Goal: Task Accomplishment & Management: Use online tool/utility

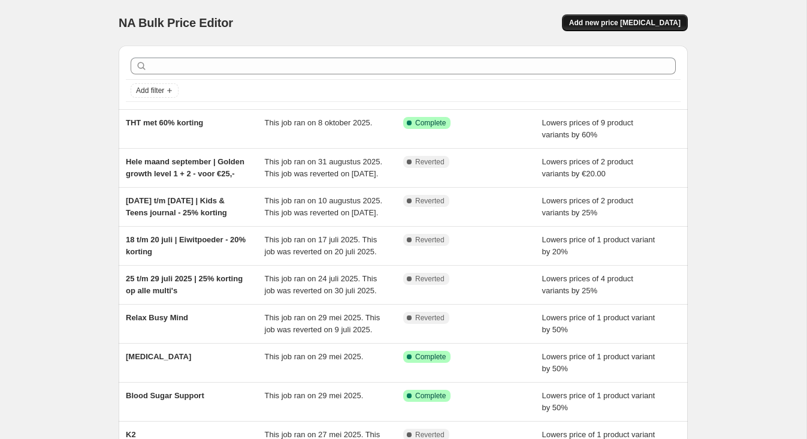
click at [615, 20] on span "Add new price change job" at bounding box center [624, 23] width 111 height 10
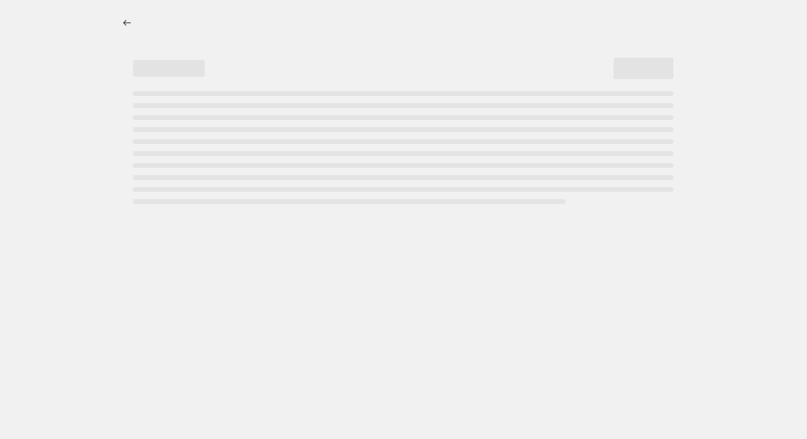
select select "percentage"
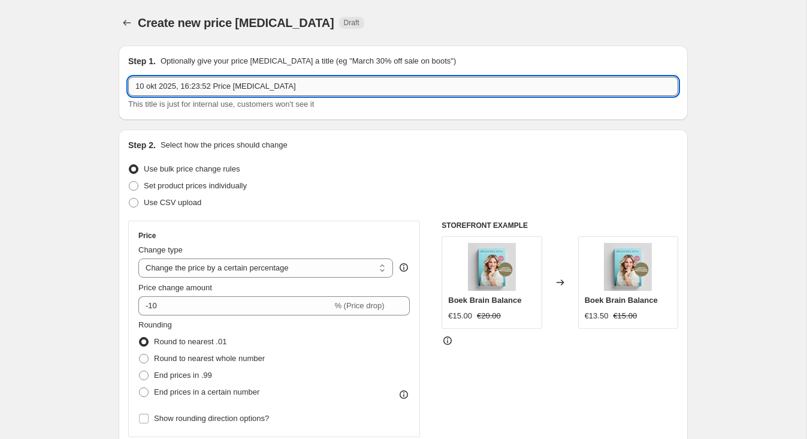
click at [153, 82] on input "10 okt 2025, 16:23:52 Price change job" at bounding box center [403, 86] width 550 height 19
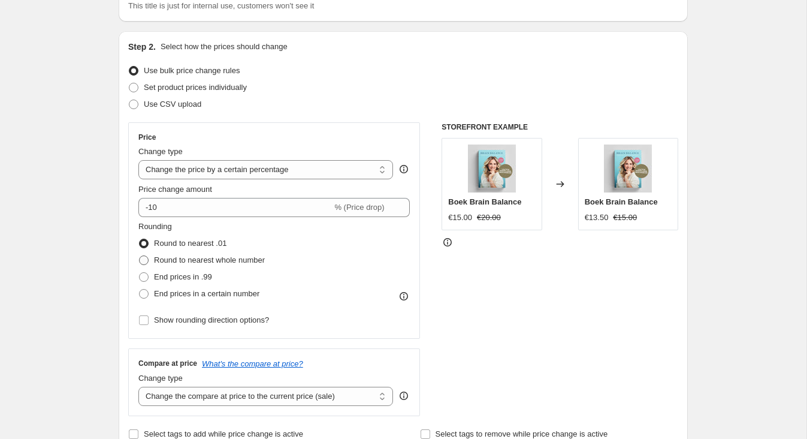
scroll to position [106, 0]
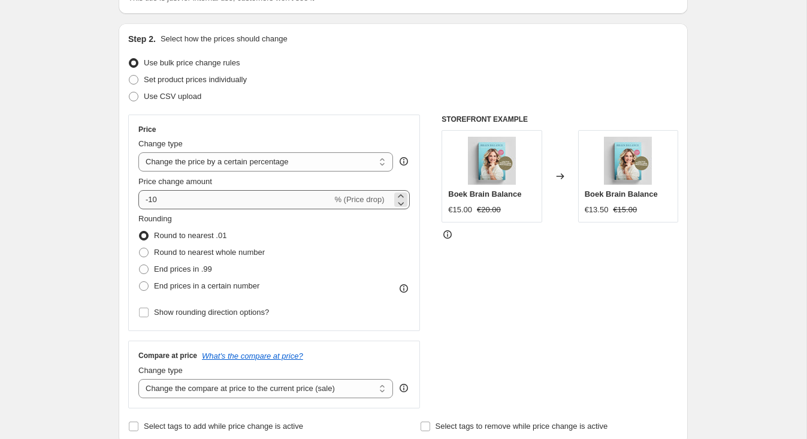
type input "16 t/m 19 oktober | Cacao mix - 20% korting"
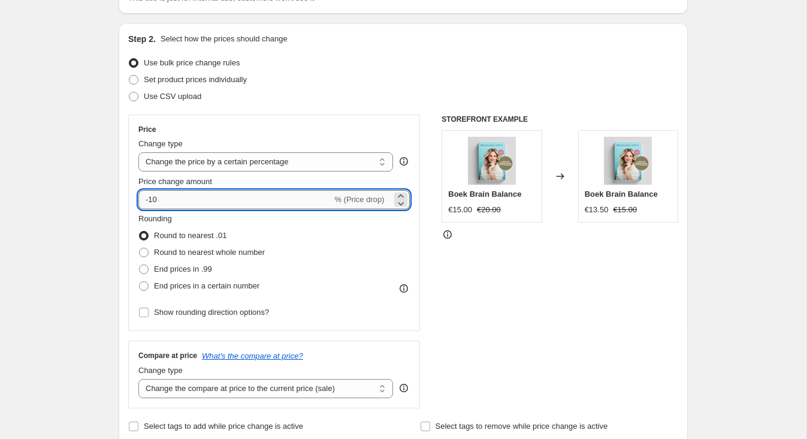
click at [165, 198] on input "-10" at bounding box center [235, 199] width 194 height 19
type input "-1"
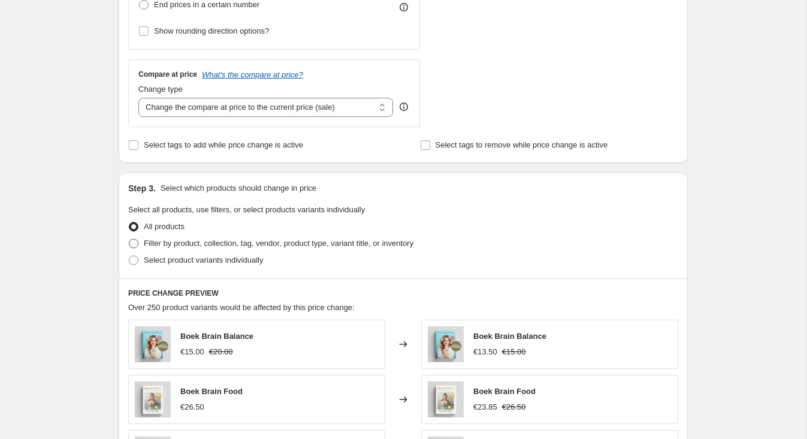
type input "-20"
click at [150, 240] on span "Filter by product, collection, tag, vendor, product type, variant title, or inv…" at bounding box center [279, 242] width 270 height 9
click at [129, 239] on input "Filter by product, collection, tag, vendor, product type, variant title, or inv…" at bounding box center [129, 238] width 1 height 1
radio input "true"
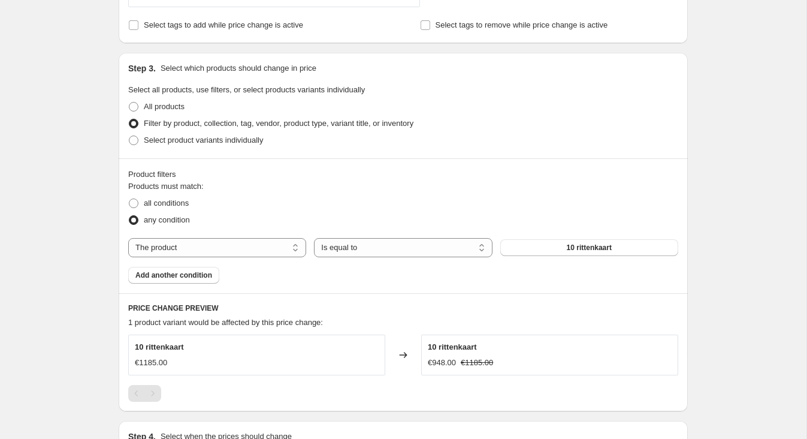
scroll to position [525, 0]
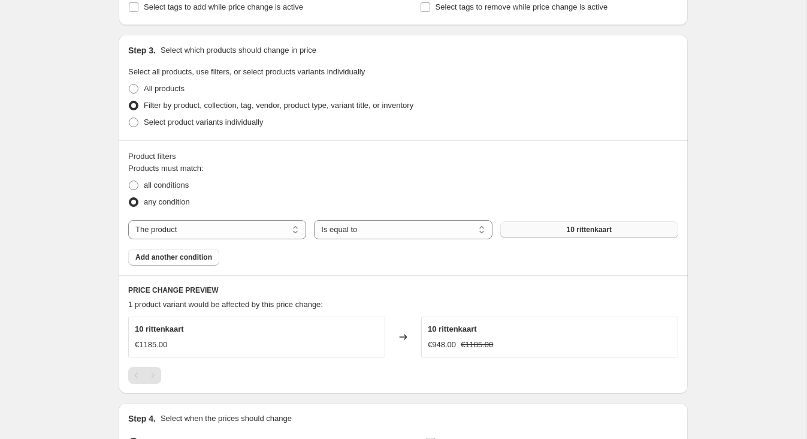
click at [584, 235] on button "10 rittenkaart" at bounding box center [589, 229] width 178 height 17
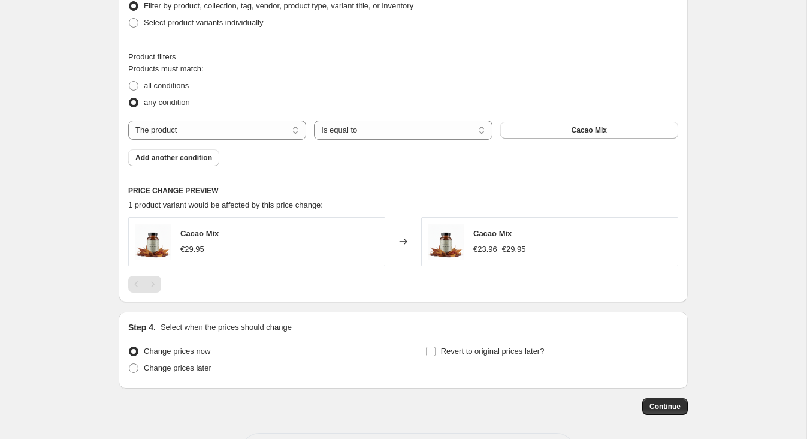
scroll to position [674, 0]
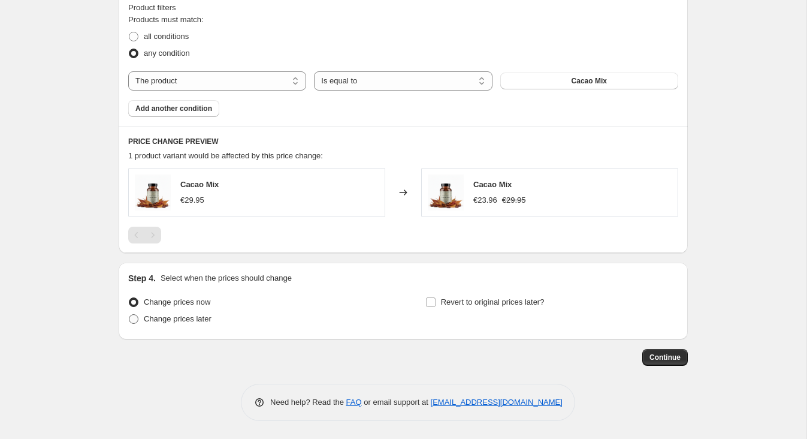
click at [161, 319] on span "Change prices later" at bounding box center [178, 318] width 68 height 9
click at [129, 315] on input "Change prices later" at bounding box center [129, 314] width 1 height 1
radio input "true"
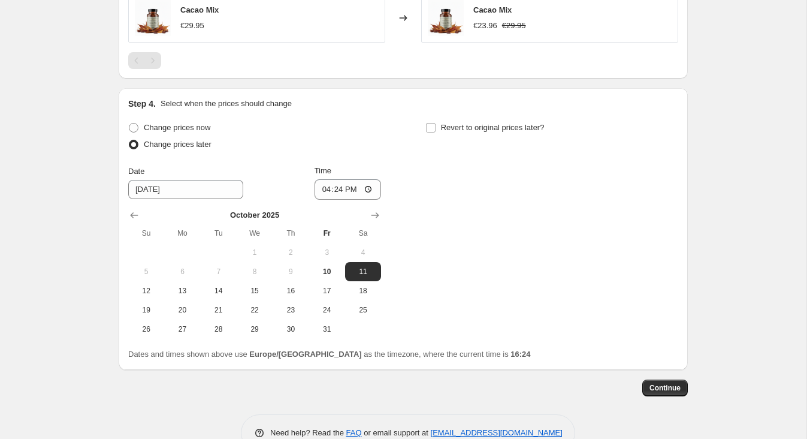
scroll to position [859, 0]
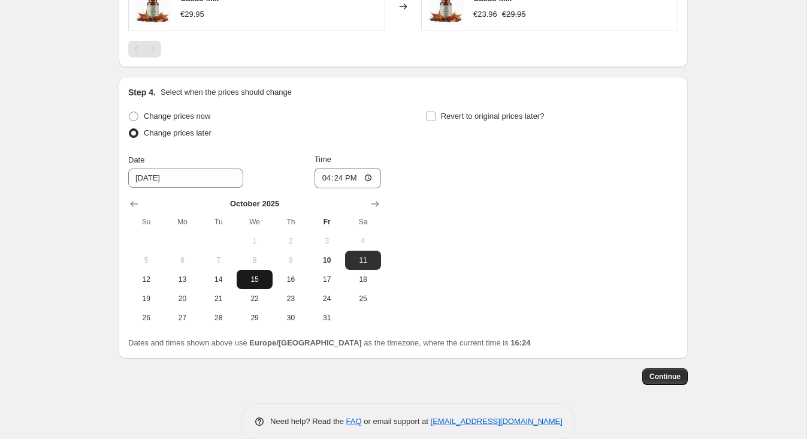
click at [260, 275] on span "15" at bounding box center [254, 279] width 26 height 10
type input "10/15/2025"
click at [336, 178] on input "16:24" at bounding box center [348, 178] width 67 height 20
type input "02:24"
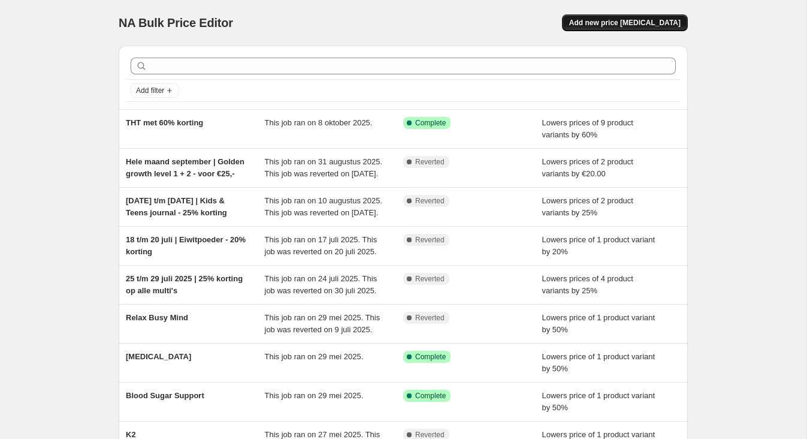
click at [608, 23] on span "Add new price change job" at bounding box center [624, 23] width 111 height 10
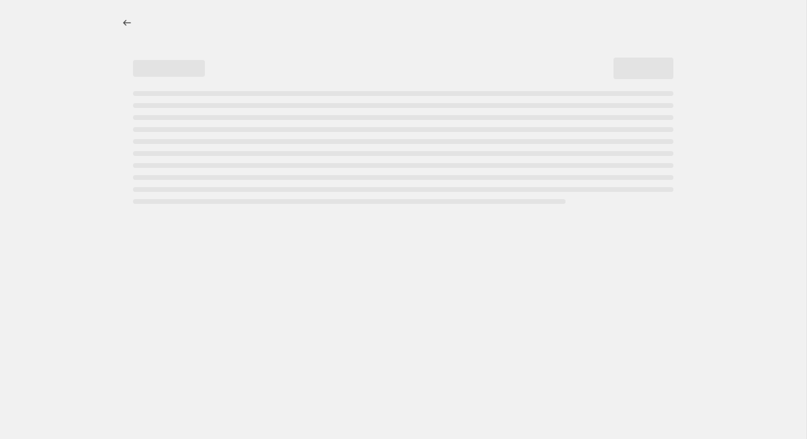
select select "percentage"
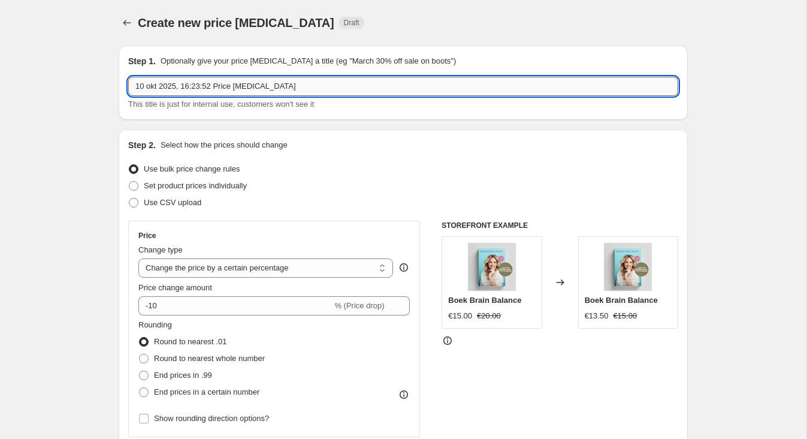
click at [166, 79] on input "10 okt 2025, 16:23:52 Price change job" at bounding box center [403, 86] width 550 height 19
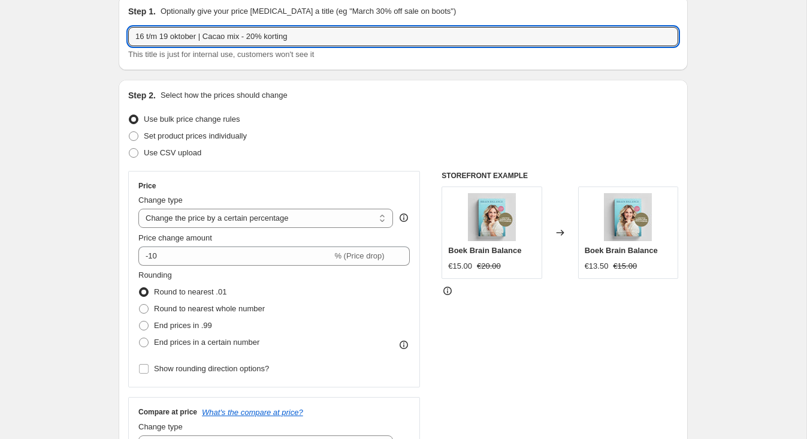
scroll to position [78, 0]
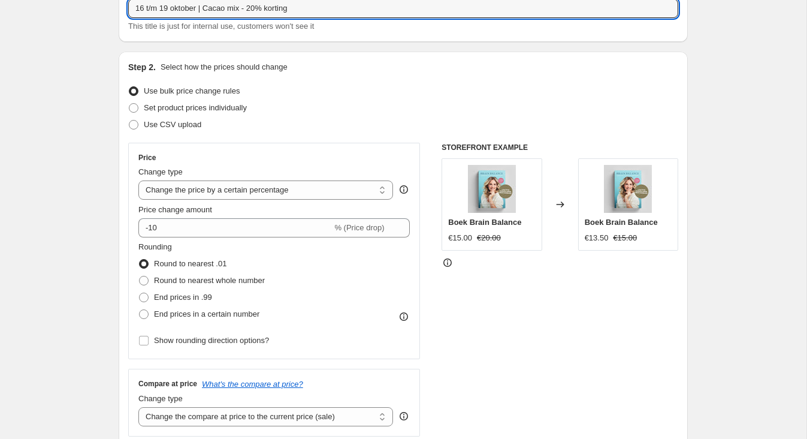
type input "16 t/m 19 oktober | Cacao mix - 20% korting"
click at [180, 240] on div "Price Change type Change the price to a certain amount Change the price by a ce…" at bounding box center [273, 251] width 271 height 196
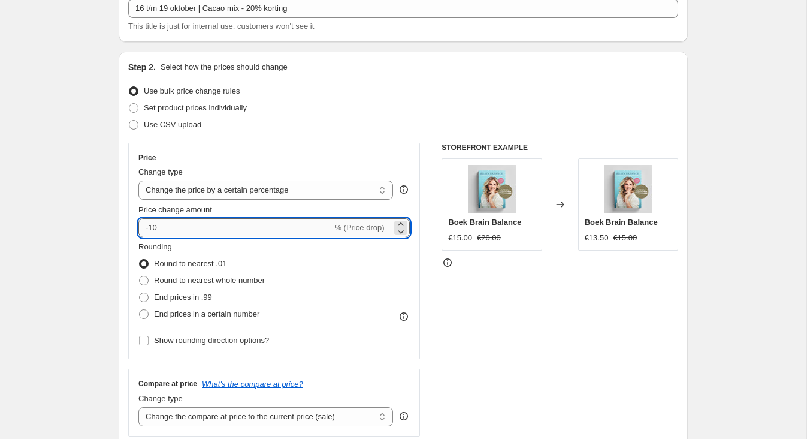
click at [162, 223] on input "-10" at bounding box center [235, 227] width 194 height 19
type input "-1"
type input "-5"
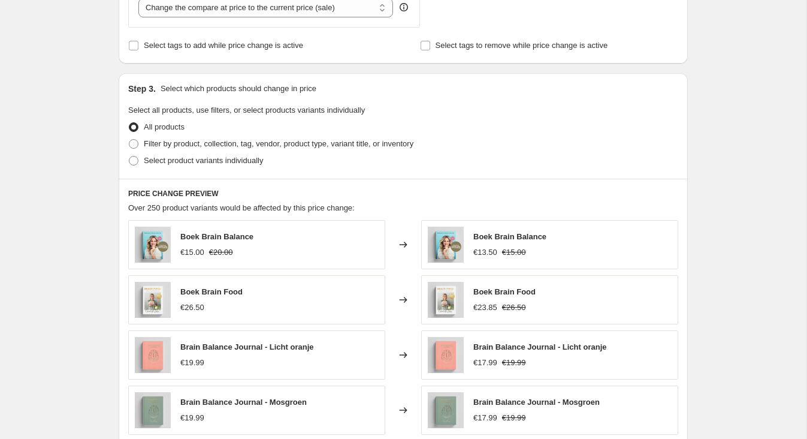
scroll to position [474, 0]
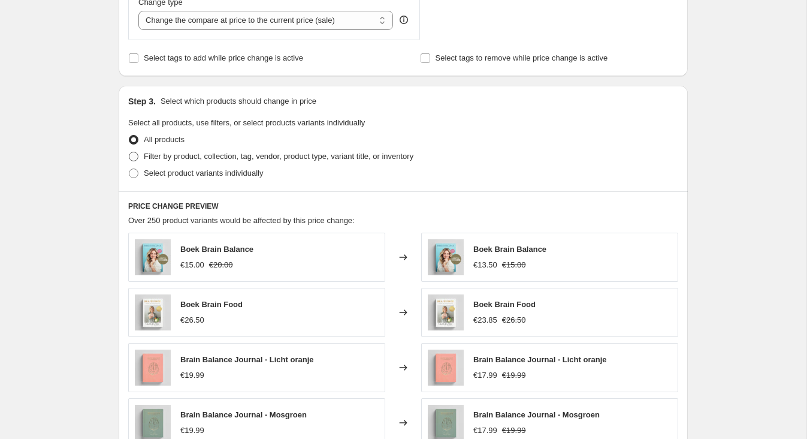
type input "-20"
click at [158, 153] on span "Filter by product, collection, tag, vendor, product type, variant title, or inv…" at bounding box center [279, 156] width 270 height 9
click at [129, 152] on input "Filter by product, collection, tag, vendor, product type, variant title, or inv…" at bounding box center [129, 152] width 1 height 1
radio input "true"
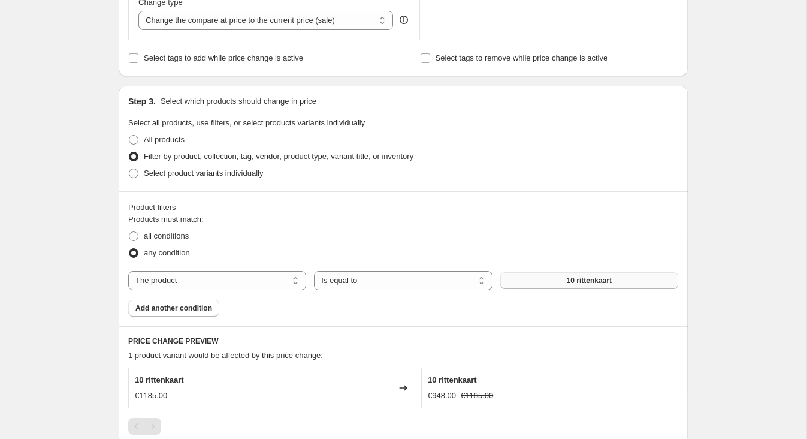
click at [571, 279] on span "10 rittenkaart" at bounding box center [589, 281] width 45 height 10
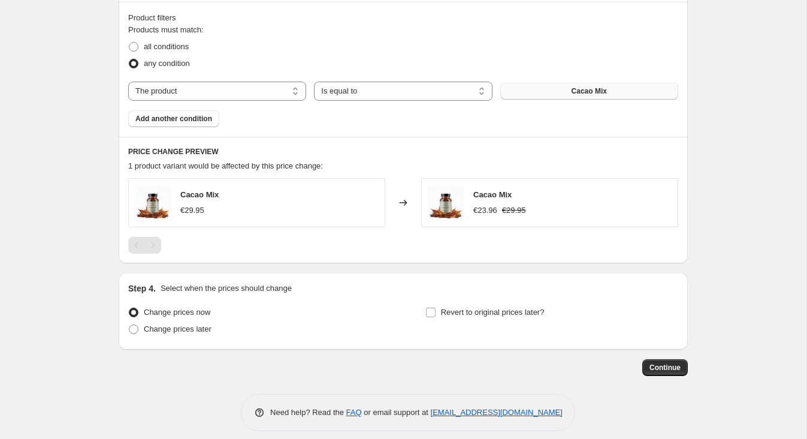
scroll to position [674, 0]
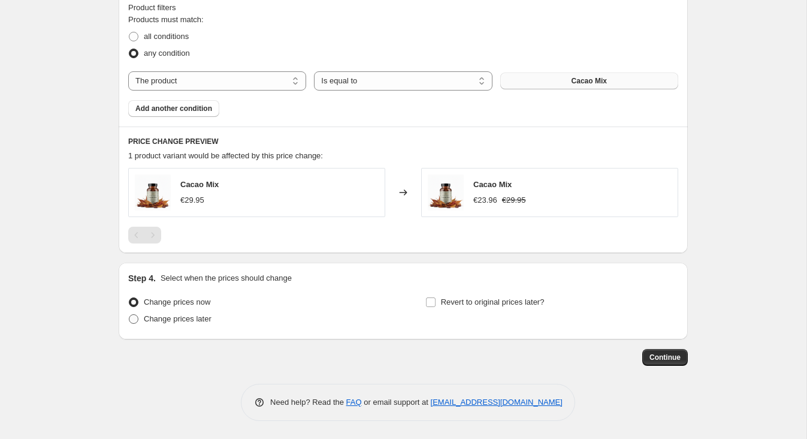
click at [156, 319] on span "Change prices later" at bounding box center [178, 318] width 68 height 9
click at [129, 315] on input "Change prices later" at bounding box center [129, 314] width 1 height 1
radio input "true"
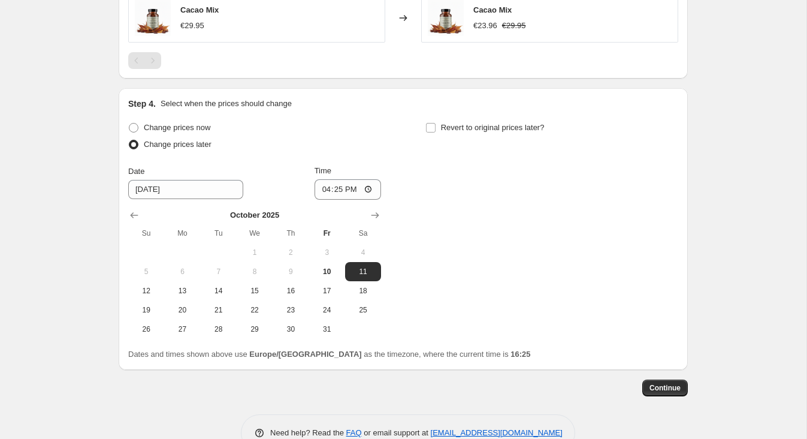
scroll to position [878, 0]
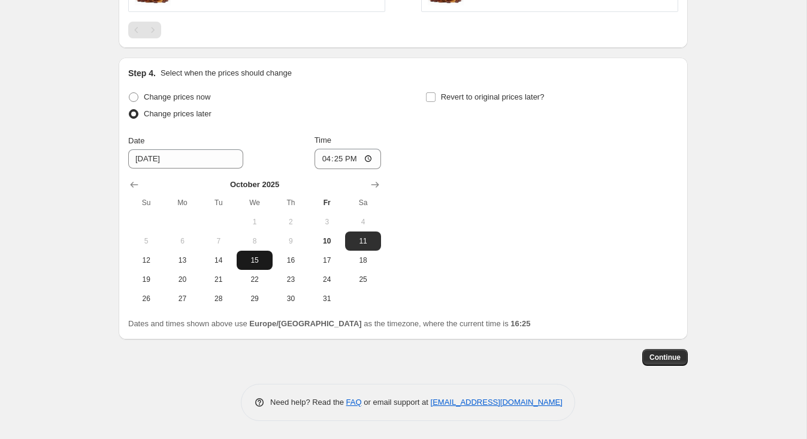
click at [250, 263] on span "15" at bounding box center [254, 260] width 26 height 10
type input "10/15/2025"
click at [337, 158] on input "16:25" at bounding box center [348, 159] width 67 height 20
type input "23:59"
click at [437, 93] on label "Revert to original prices later?" at bounding box center [484, 97] width 119 height 17
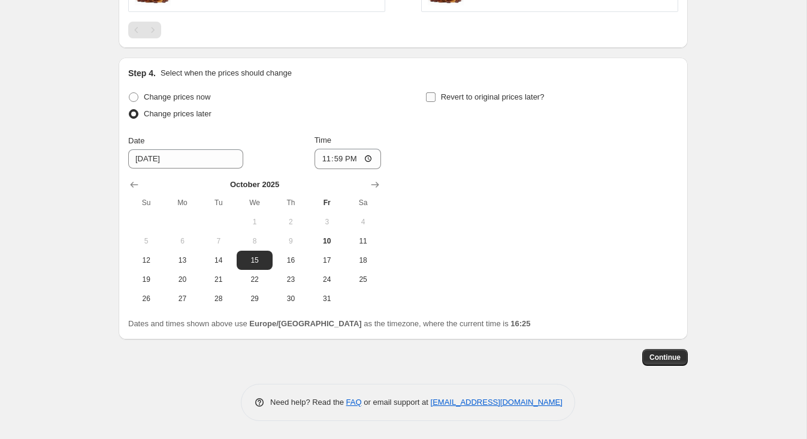
click at [436, 93] on input "Revert to original prices later?" at bounding box center [431, 97] width 10 height 10
checkbox input "true"
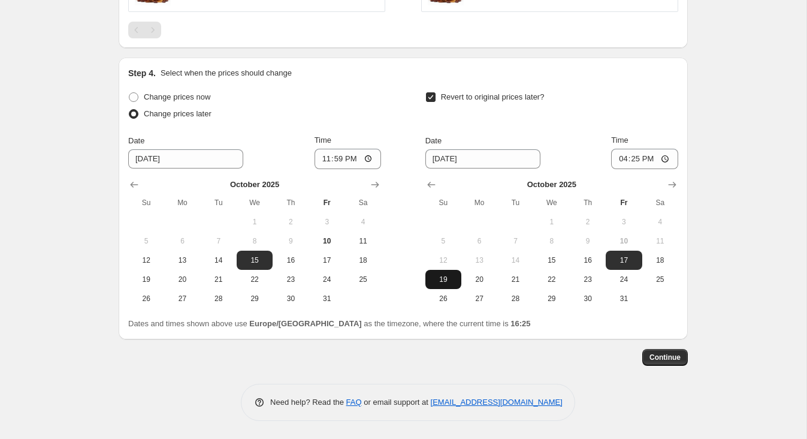
click at [445, 273] on button "19" at bounding box center [443, 279] width 36 height 19
type input "10/19/2025"
click at [636, 158] on input "16:25" at bounding box center [644, 159] width 67 height 20
type input "23:59"
click at [669, 356] on span "Continue" at bounding box center [665, 357] width 31 height 10
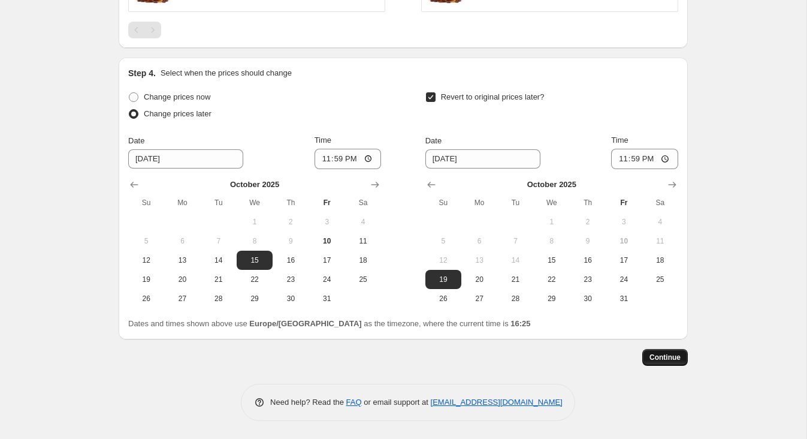
scroll to position [0, 0]
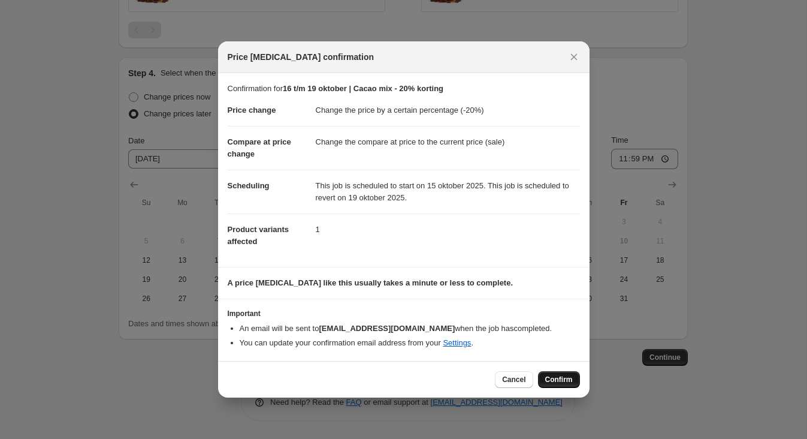
click at [564, 383] on span "Confirm" at bounding box center [559, 380] width 28 height 10
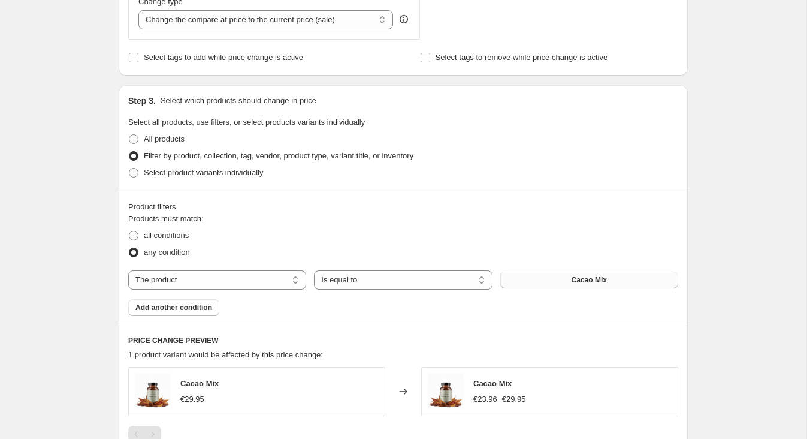
scroll to position [469, 0]
